Goal: Task Accomplishment & Management: Use online tool/utility

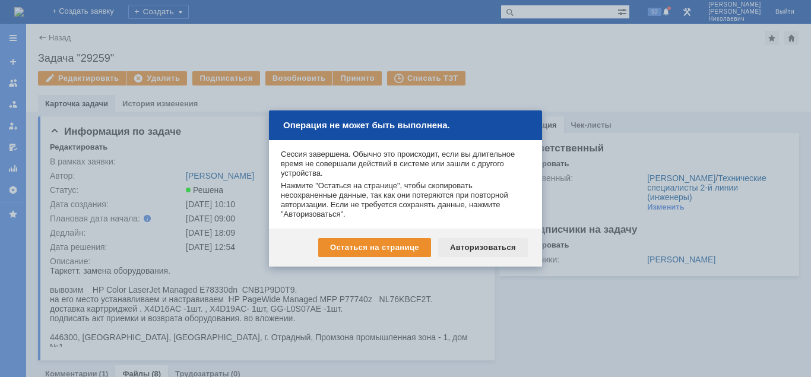
click at [502, 243] on div "Авторизоваться" at bounding box center [483, 247] width 90 height 19
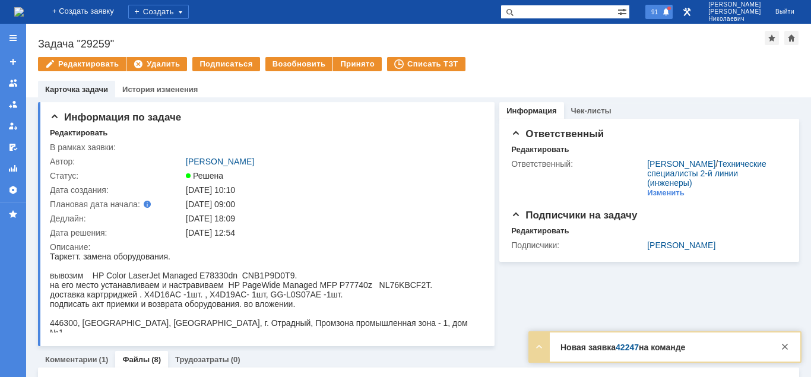
click at [670, 11] on span at bounding box center [666, 13] width 8 height 10
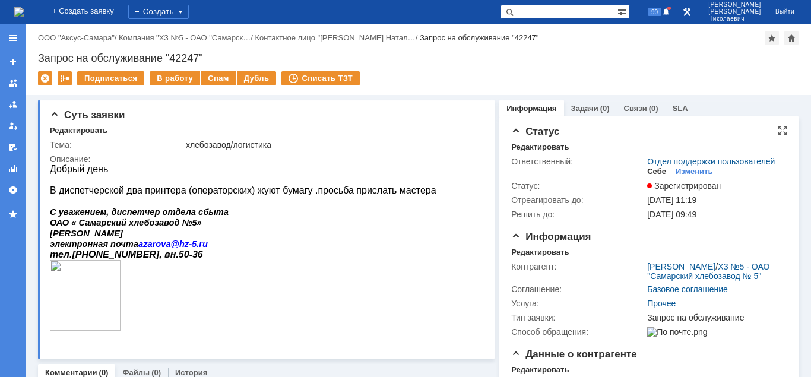
click at [659, 172] on div "Себе" at bounding box center [656, 172] width 19 height 10
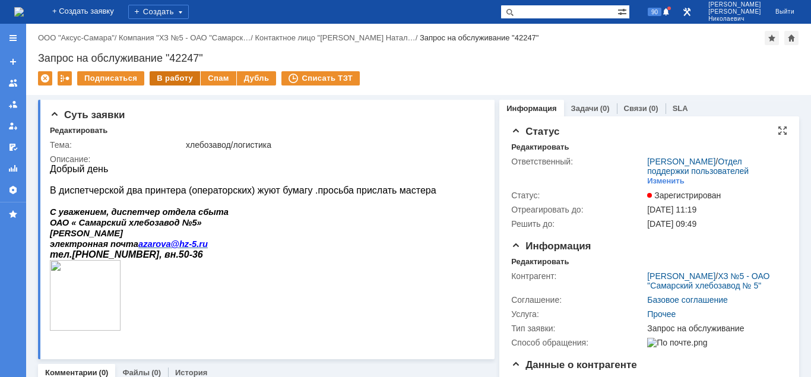
drag, startPoint x: 176, startPoint y: 80, endPoint x: 178, endPoint y: 87, distance: 7.3
click at [176, 81] on div "В работу" at bounding box center [175, 78] width 50 height 14
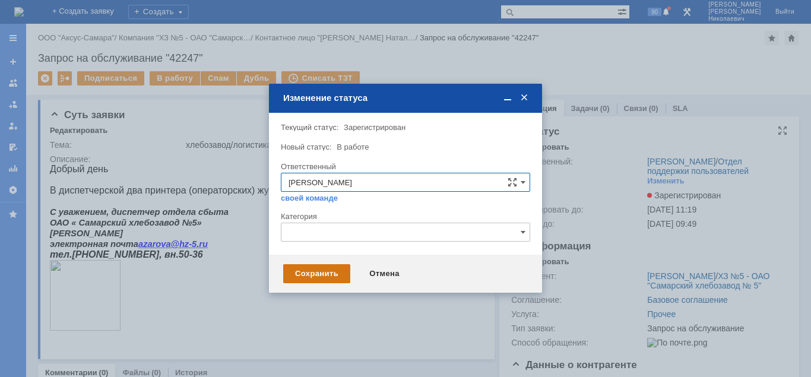
click at [322, 276] on div "Сохранить" at bounding box center [316, 273] width 67 height 19
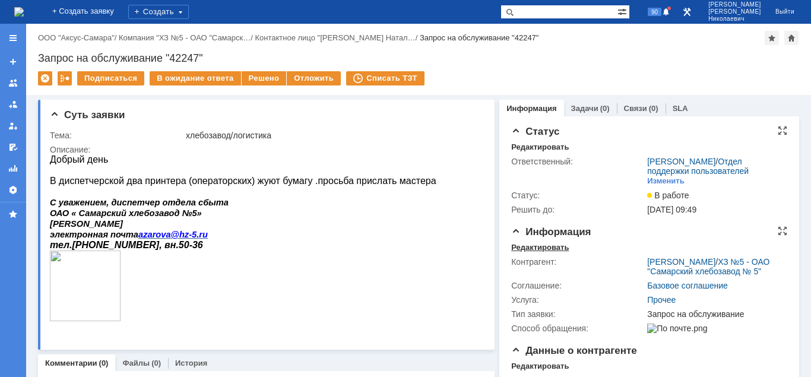
click at [543, 245] on div "Редактировать" at bounding box center [540, 248] width 58 height 10
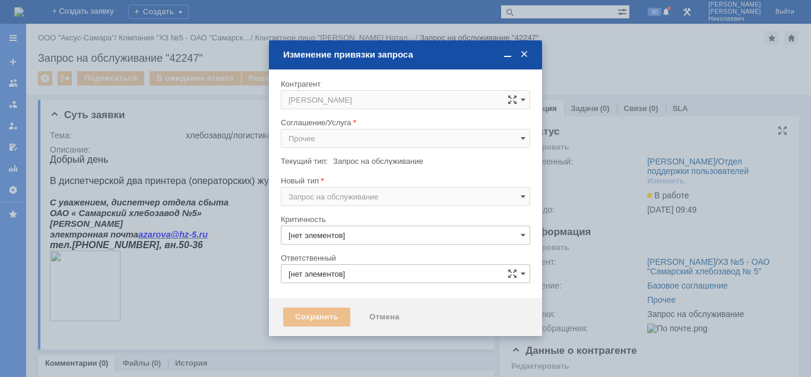
type input "3. Низкая"
type input "[PERSON_NAME]"
type input "[не указано]"
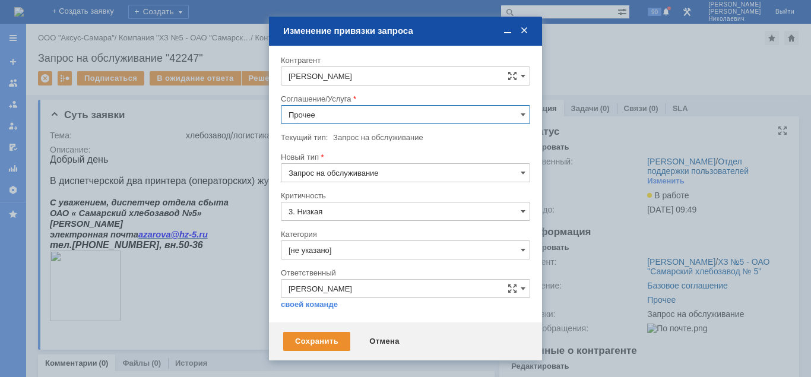
click at [349, 113] on input "Прочее" at bounding box center [405, 114] width 249 height 19
click at [359, 213] on span "ПТ_ ремонтно-восстановительные работы (РВР)" at bounding box center [406, 212] width 234 height 10
type input "ПТ_ ремонтно-восстановительные работы (РВР)"
click at [323, 337] on div "Сохранить" at bounding box center [316, 341] width 67 height 19
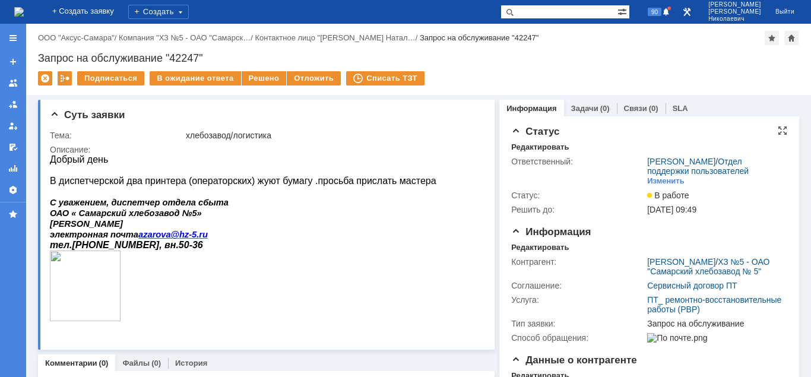
scroll to position [0, 0]
click at [590, 106] on link "Задачи" at bounding box center [584, 108] width 27 height 9
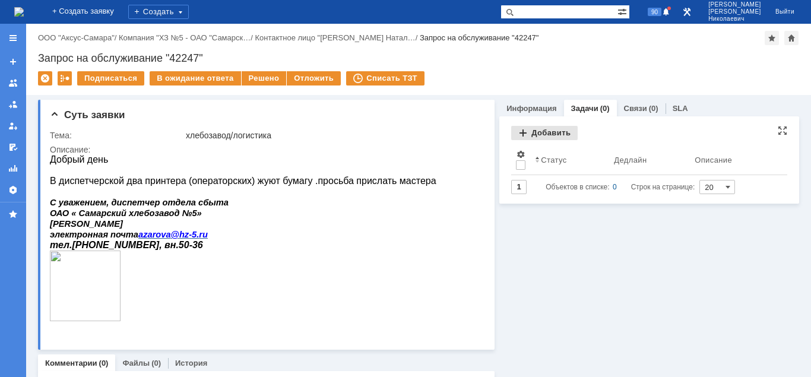
click at [560, 133] on div "Добавить" at bounding box center [544, 133] width 67 height 14
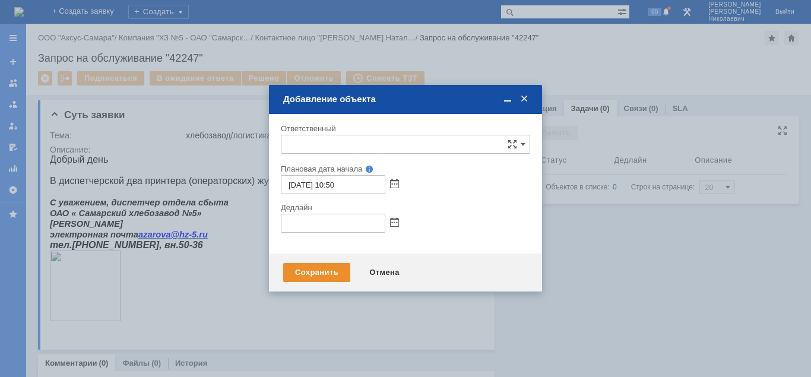
type input "[не указано]"
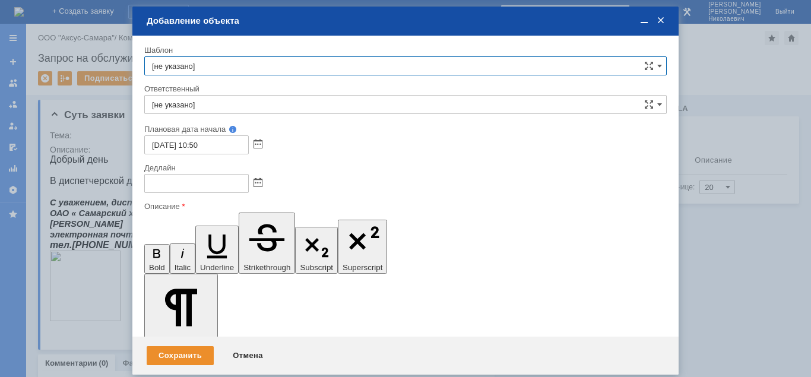
click at [263, 101] on input "[не указано]" at bounding box center [405, 104] width 523 height 19
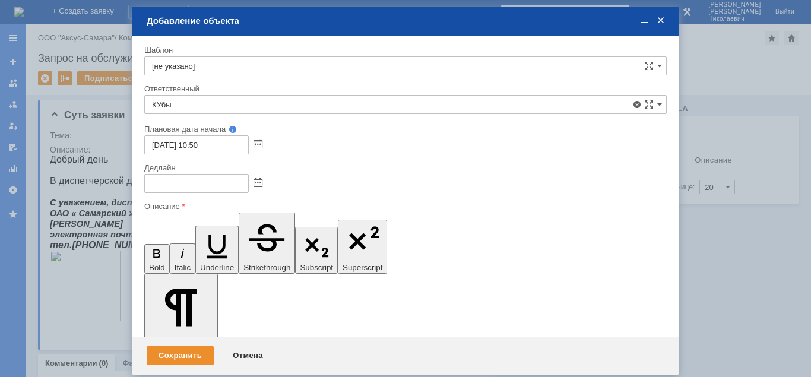
click at [250, 188] on span "Кубышкин Александр Анатольевич" at bounding box center [405, 191] width 507 height 10
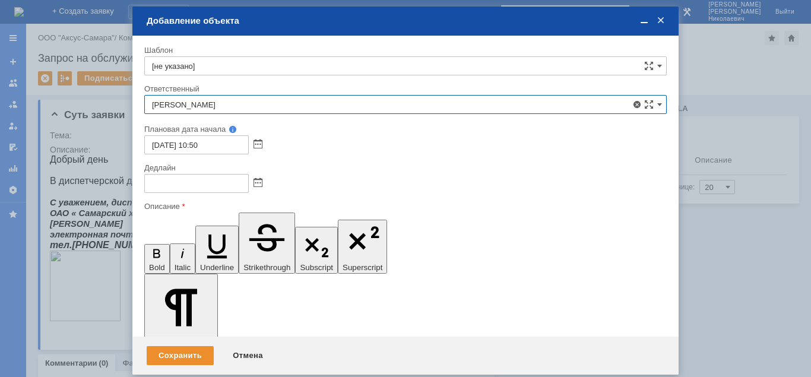
type input "Кубышкин Александр Анатольевич"
click at [260, 179] on span at bounding box center [258, 184] width 9 height 10
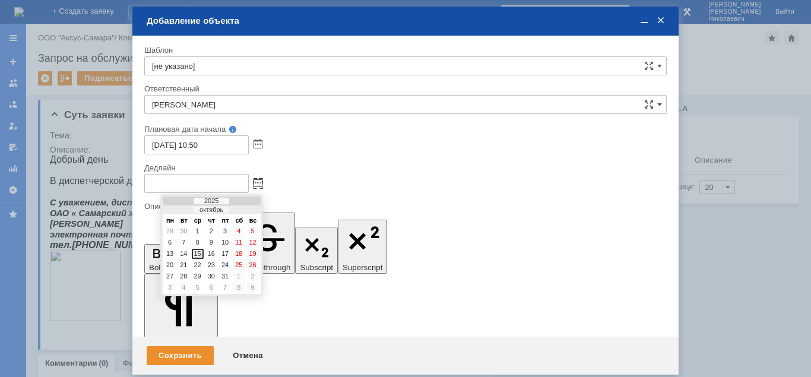
click at [200, 253] on div "15" at bounding box center [198, 254] width 12 height 10
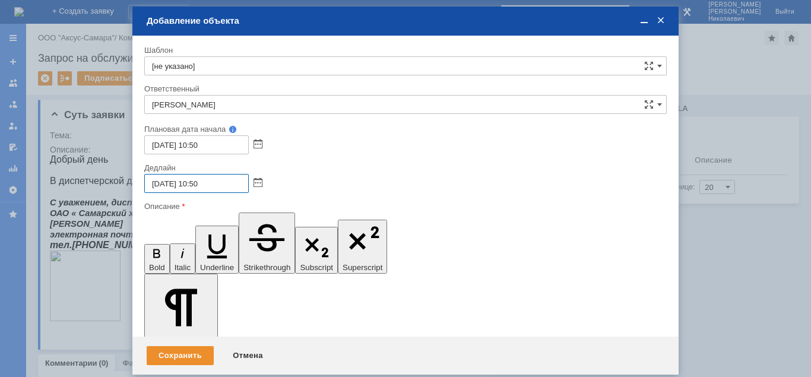
click at [197, 185] on input "15.10.2025 10:50" at bounding box center [196, 183] width 105 height 19
click at [204, 183] on input "15.10.2025 17:50" at bounding box center [196, 183] width 105 height 19
type input "15.10.2025 17:00"
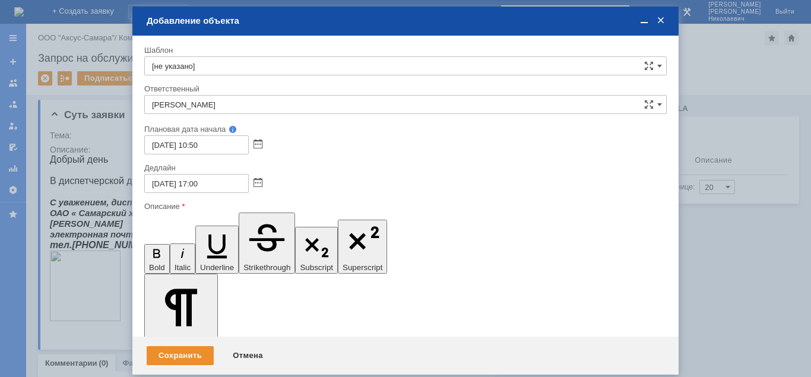
drag, startPoint x: 607, startPoint y: 3200, endPoint x: 106, endPoint y: 3237, distance: 502.6
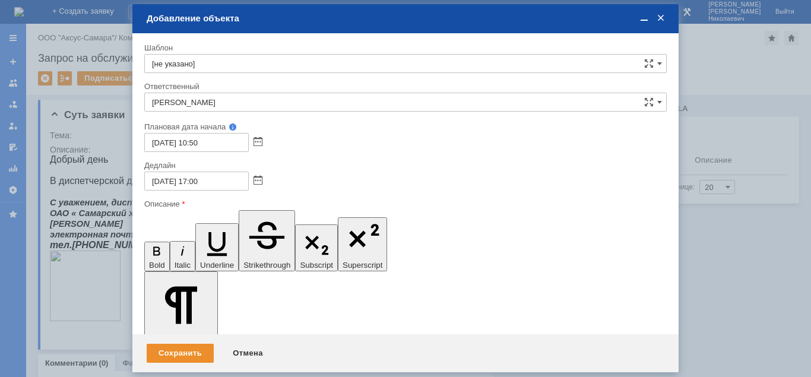
scroll to position [1053, 7]
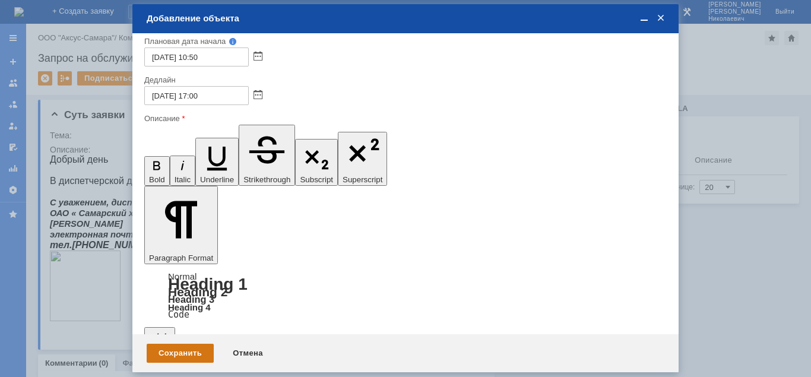
drag, startPoint x: 182, startPoint y: 354, endPoint x: 208, endPoint y: 346, distance: 27.2
click at [183, 354] on div "Сохранить" at bounding box center [180, 353] width 67 height 19
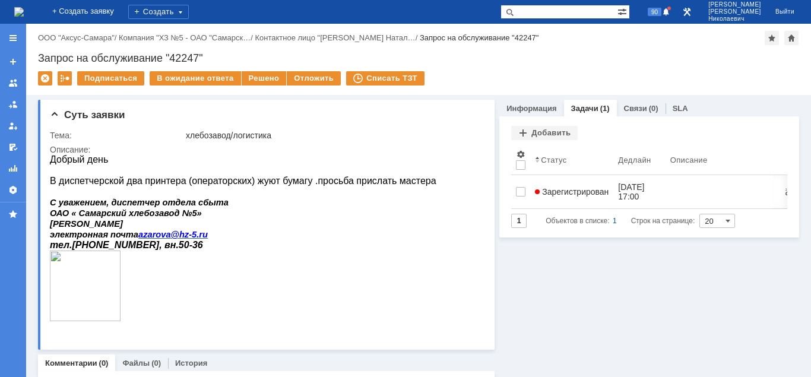
scroll to position [0, 0]
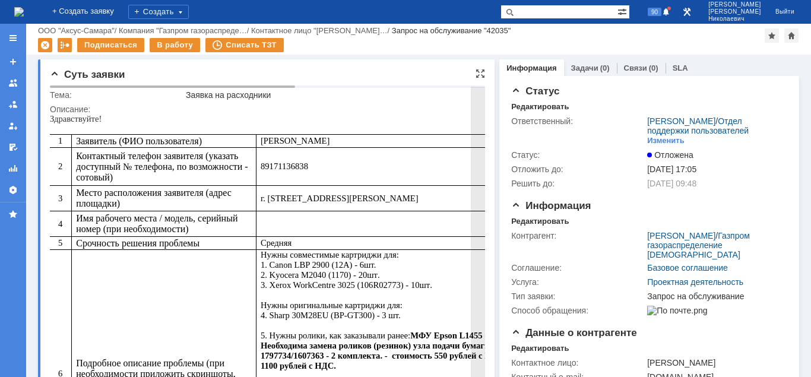
scroll to position [545, 0]
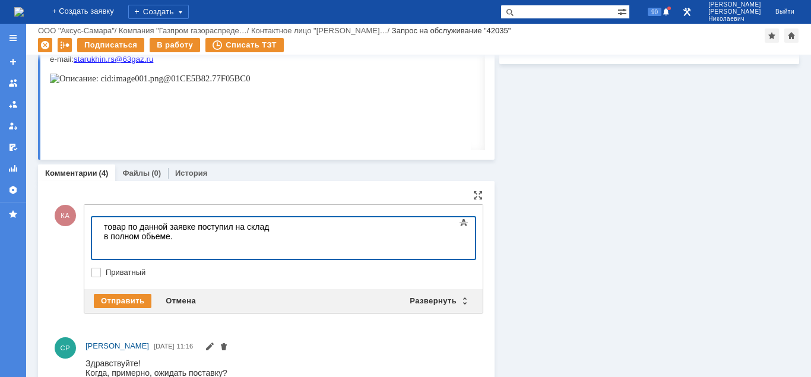
click at [105, 227] on body "товар по данной заявке поступил на склад в полном обьеме." at bounding box center [188, 241] width 178 height 48
click at [113, 227] on body "РОман , добрый день. товар по данной заявке поступил на склад в полном обьеме." at bounding box center [188, 245] width 178 height 57
drag, startPoint x: 131, startPoint y: 230, endPoint x: 131, endPoint y: 257, distance: 26.7
click at [131, 233] on body "Роман , добрый день. товар по данной заявке поступил на склад в полном обьеме." at bounding box center [188, 245] width 178 height 57
drag, startPoint x: 147, startPoint y: 229, endPoint x: 135, endPoint y: 230, distance: 11.9
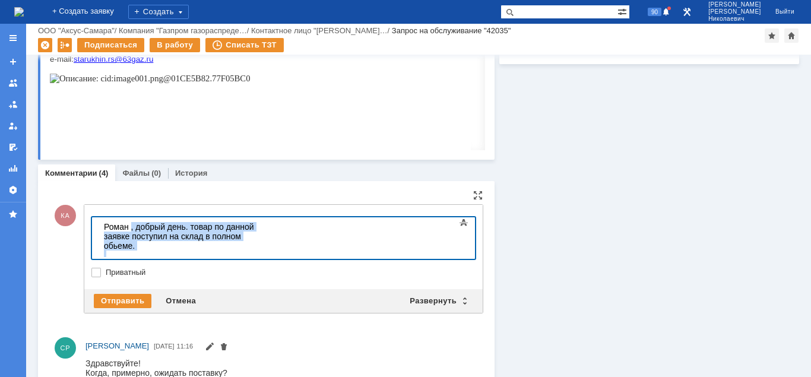
click at [145, 229] on body "Роман , добрый день. товар по данной заявке поступил на склад в полном обьеме." at bounding box center [188, 245] width 178 height 57
click at [132, 230] on body "Роман , добрый день. товар по данной заявке поступил на склад в полном обьеме." at bounding box center [188, 245] width 178 height 57
click at [277, 230] on body "Роман, добрый день. товар по данной заявке поступил на склад в полном обьеме." at bounding box center [188, 245] width 178 height 57
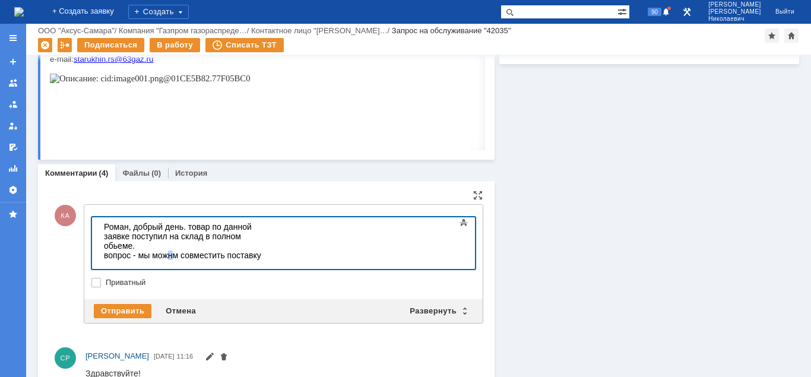
click at [169, 251] on div "вопрос - мы можнм совместить поставку" at bounding box center [188, 256] width 169 height 10
click at [273, 260] on div at bounding box center [188, 265] width 169 height 10
click at [273, 251] on div "вопрос - мы можем совместить поставку" at bounding box center [188, 256] width 169 height 10
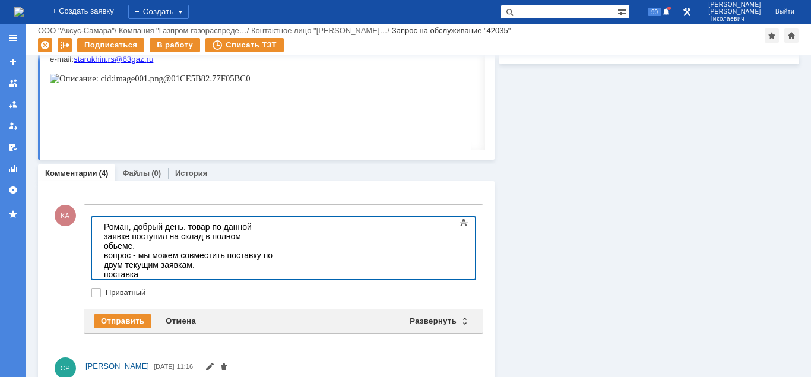
click at [273, 251] on div "вопрос - мы можем совместить поставку по двум текущим заявкам." at bounding box center [188, 260] width 169 height 19
click at [144, 270] on div "поставка" at bounding box center [188, 275] width 169 height 10
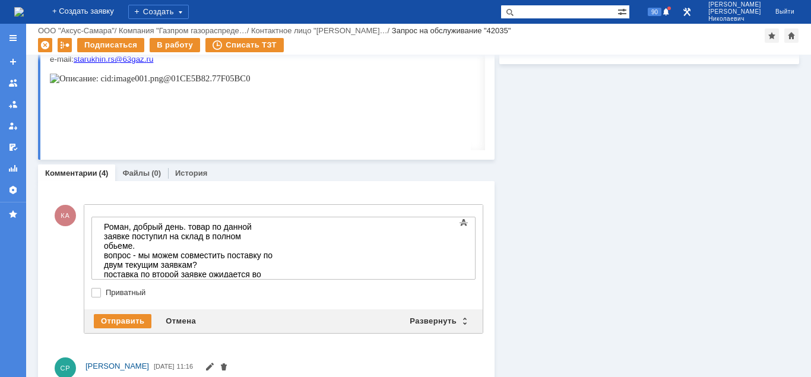
click at [273, 289] on div at bounding box center [188, 294] width 169 height 10
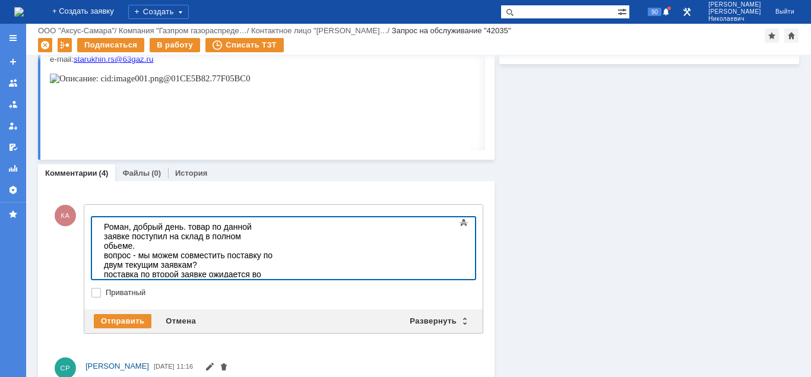
click at [273, 270] on div "поставка по второй заявке ожидается во вторник" at bounding box center [188, 279] width 169 height 19
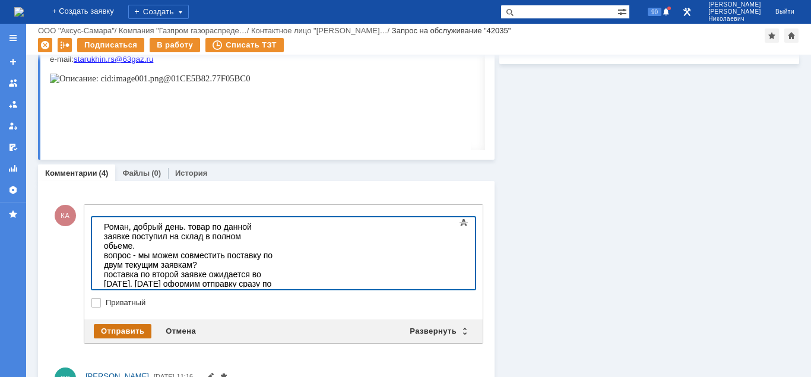
click at [122, 325] on div "Отправить" at bounding box center [123, 331] width 58 height 14
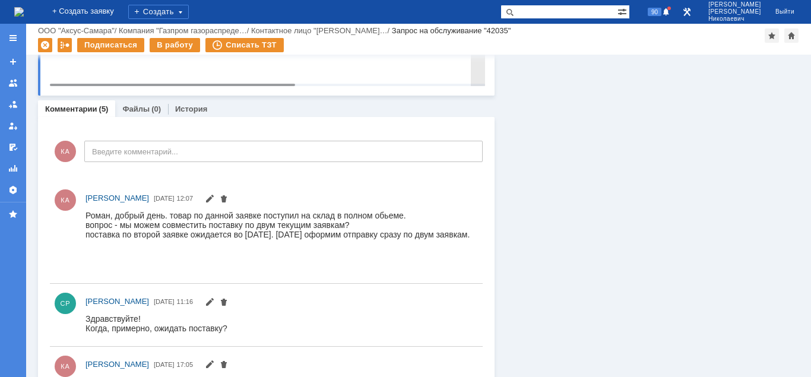
scroll to position [0, 0]
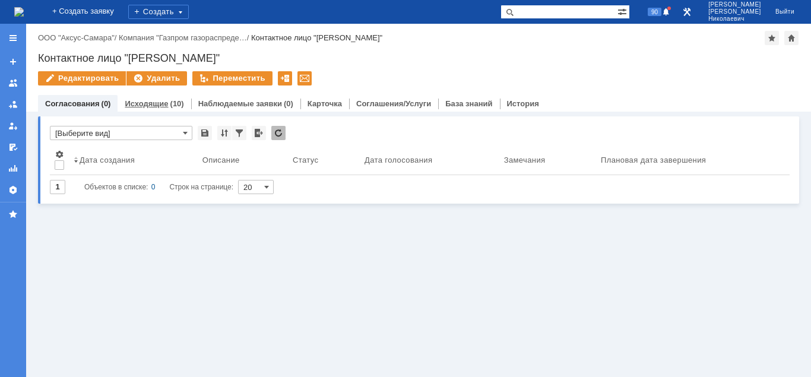
click at [155, 104] on link "Исходящие" at bounding box center [146, 103] width 43 height 9
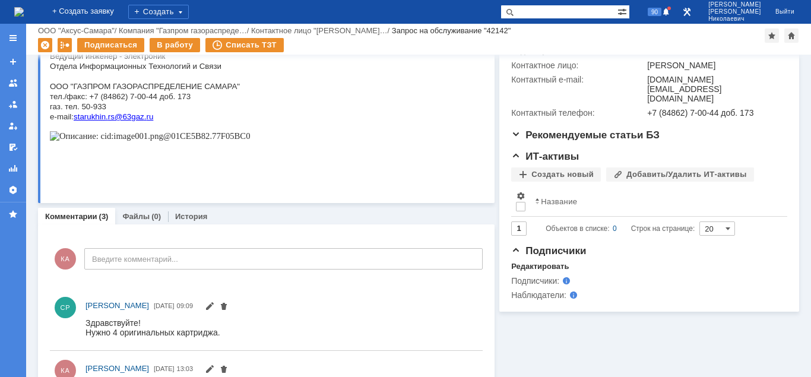
scroll to position [363, 0]
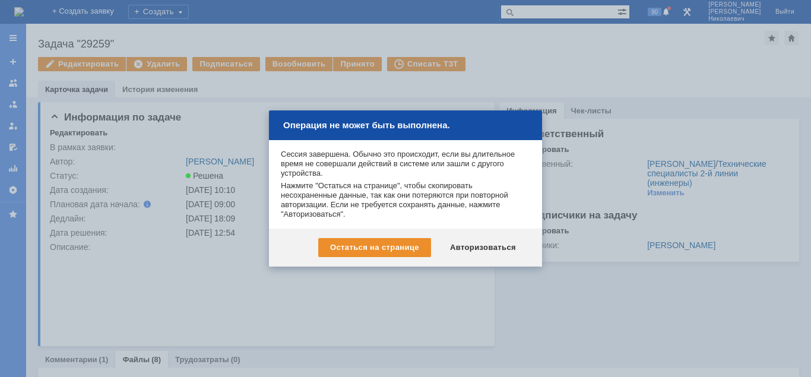
click at [487, 246] on div "Авторизоваться" at bounding box center [483, 247] width 90 height 19
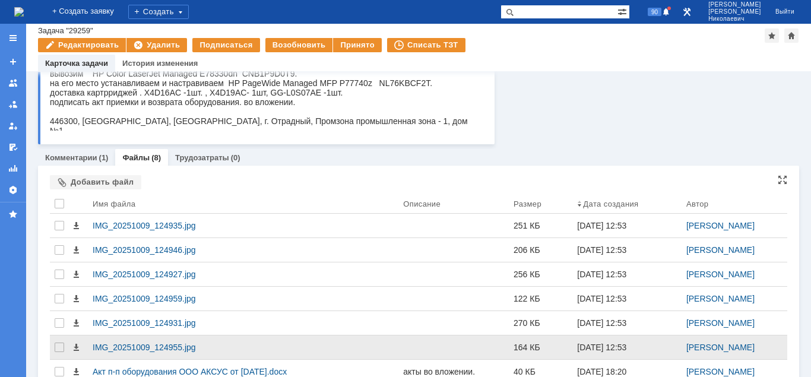
scroll to position [182, 0]
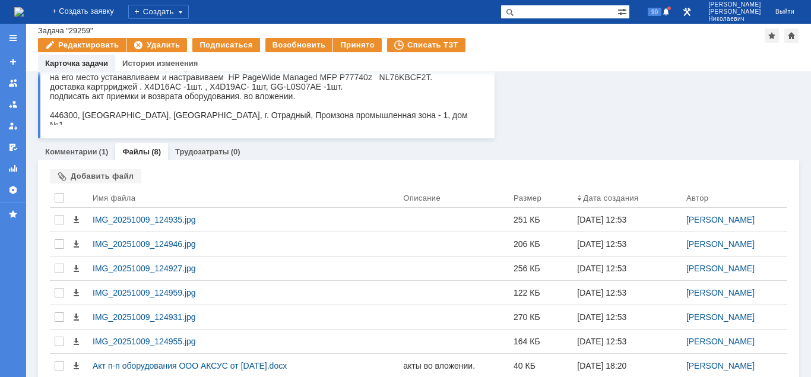
click at [545, 11] on input "text" at bounding box center [559, 12] width 117 height 14
paste input "Задача "25548""
drag, startPoint x: 563, startPoint y: 12, endPoint x: 496, endPoint y: 17, distance: 66.7
click at [501, 17] on input "Задача "25548"" at bounding box center [559, 12] width 117 height 14
type input ""25548""
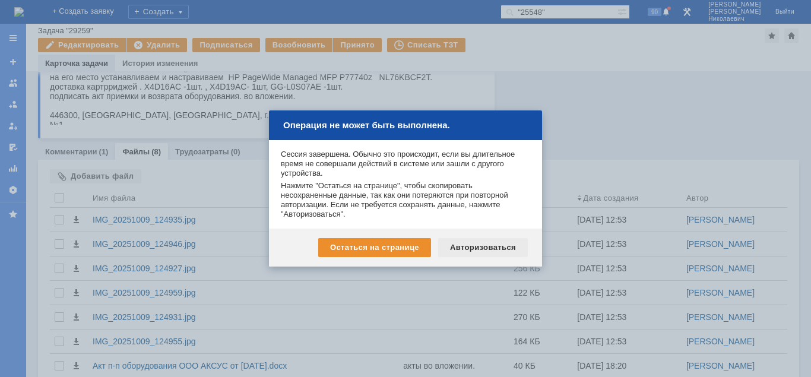
click at [491, 247] on div "Авторизоваться" at bounding box center [483, 247] width 90 height 19
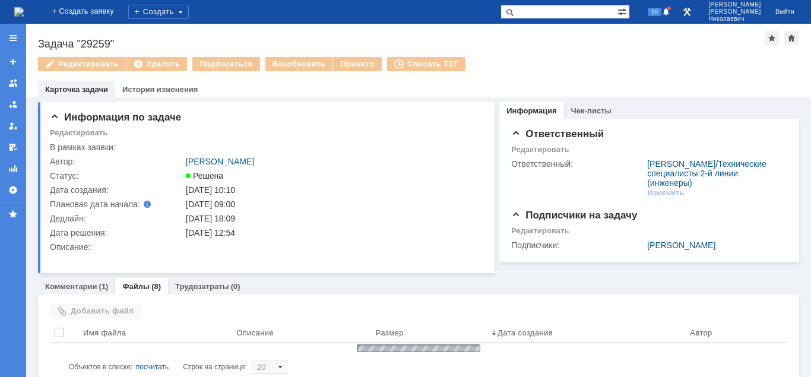
click at [544, 11] on input "text" at bounding box center [559, 12] width 117 height 14
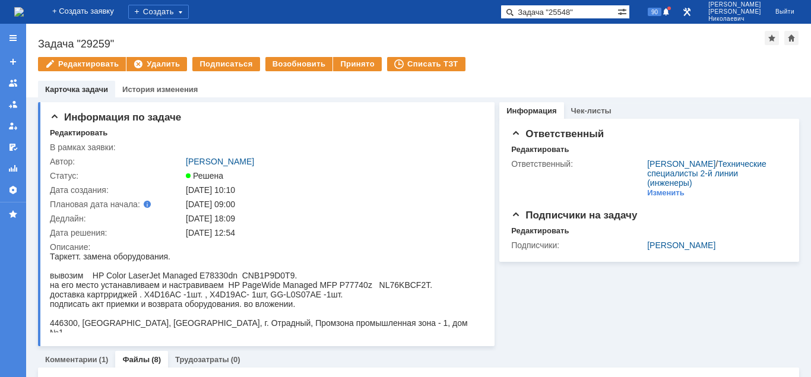
type input "Задача "25548""
click at [515, 13] on span at bounding box center [508, 12] width 14 height 14
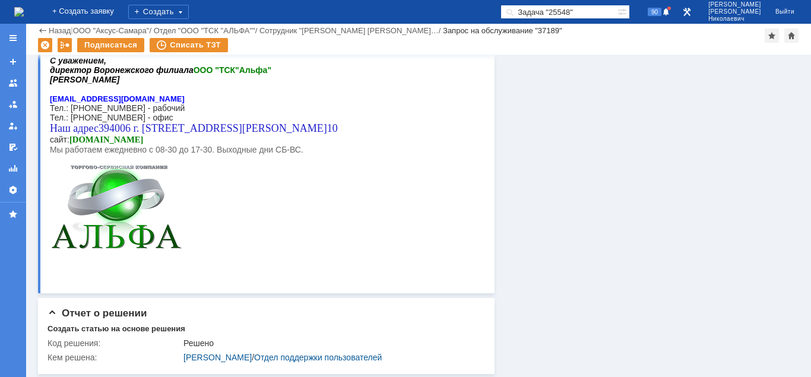
scroll to position [891, 0]
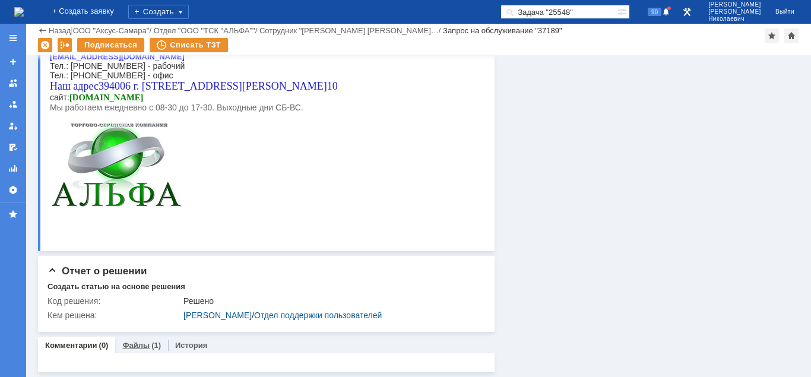
click at [132, 349] on link "Файлы" at bounding box center [135, 345] width 27 height 9
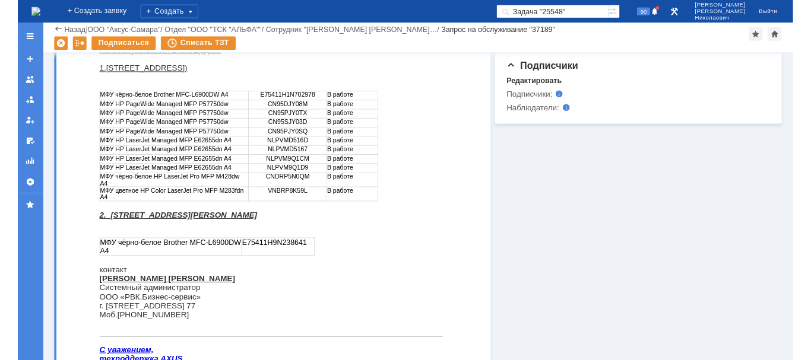
scroll to position [203, 0]
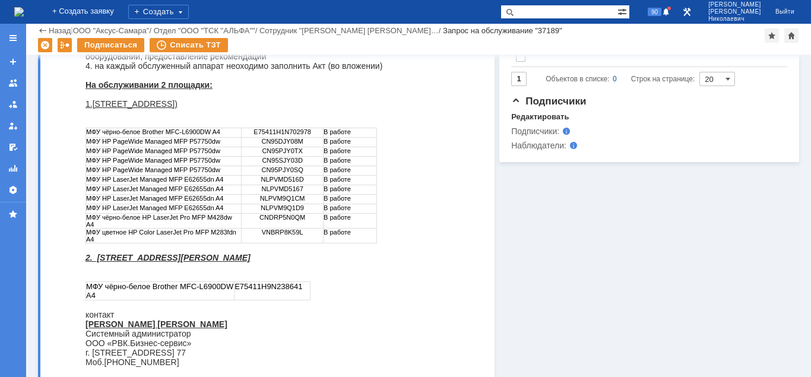
scroll to position [424, 0]
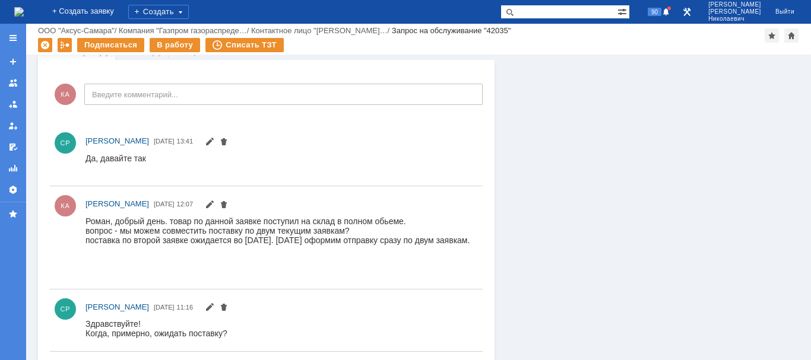
scroll to position [667, 0]
